Goal: Task Accomplishment & Management: Manage account settings

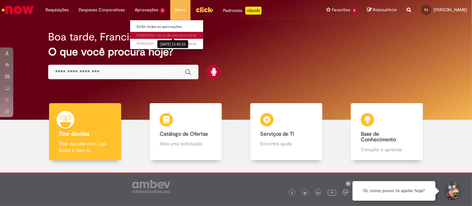
click at [156, 36] on span "cerca de uma hora atrás" at bounding box center [176, 35] width 40 height 5
click at [143, 34] on span "cerca de uma hora atrás cerca de uma hora atrás R13580750" at bounding box center [167, 35] width 60 height 5
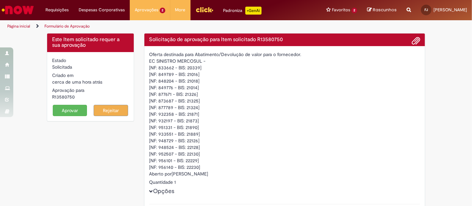
click at [76, 109] on button "Aprovar" at bounding box center [70, 110] width 35 height 11
click at [69, 112] on button "Aprovar" at bounding box center [70, 110] width 35 height 11
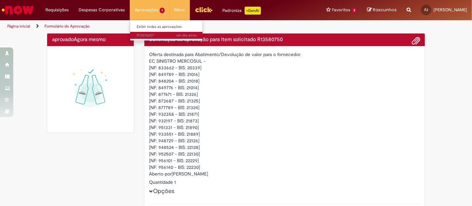
click at [151, 37] on span "um dia atrás um dia atrás R13576257" at bounding box center [167, 35] width 60 height 5
